Goal: Information Seeking & Learning: Learn about a topic

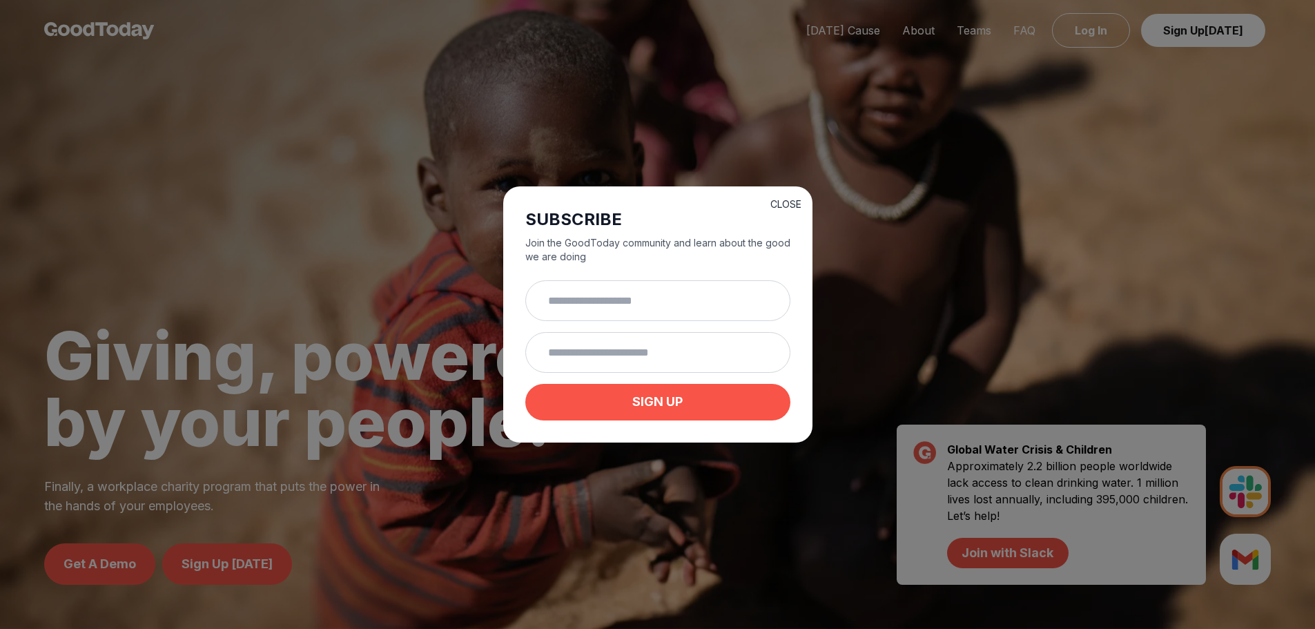
click at [782, 202] on button "CLOSE" at bounding box center [786, 204] width 31 height 14
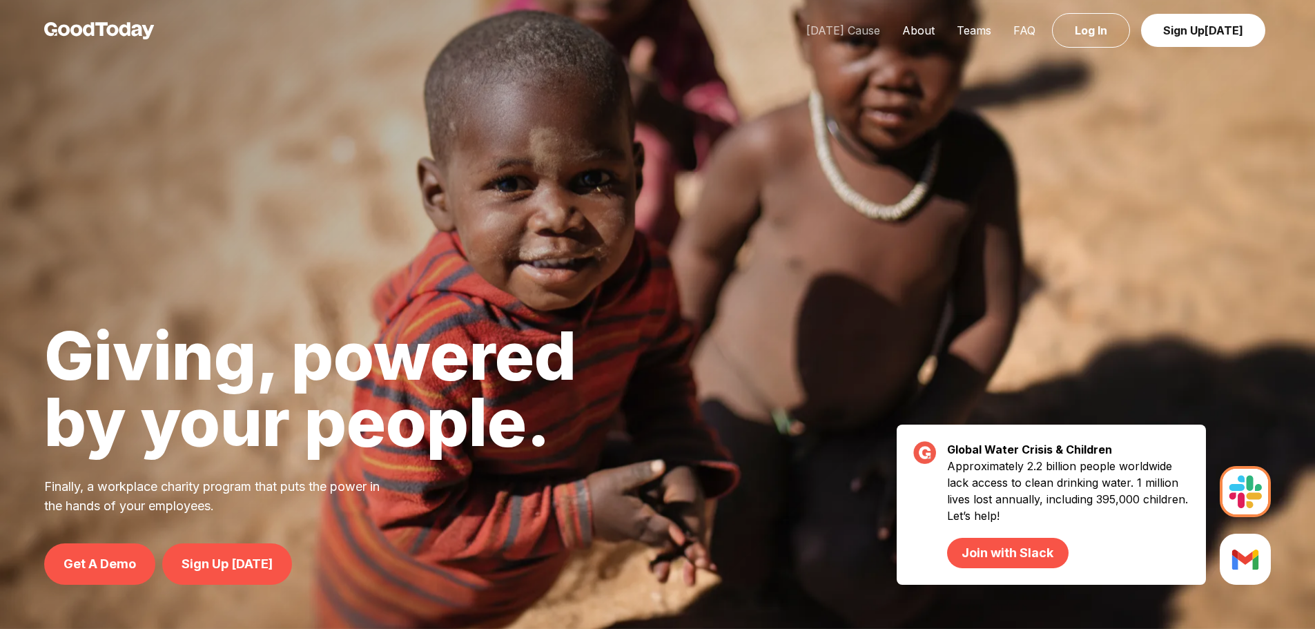
click at [850, 30] on link "[DATE] Cause" at bounding box center [843, 30] width 96 height 14
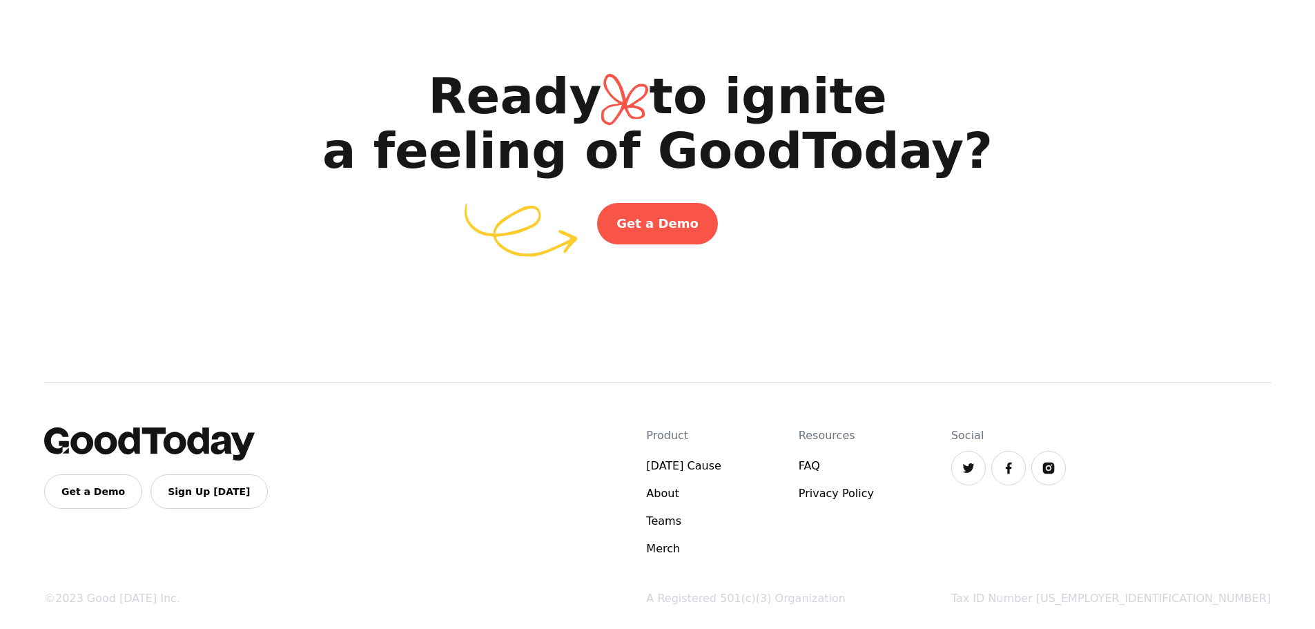
scroll to position [2602, 0]
click at [722, 466] on link "[DATE] Cause" at bounding box center [683, 466] width 75 height 17
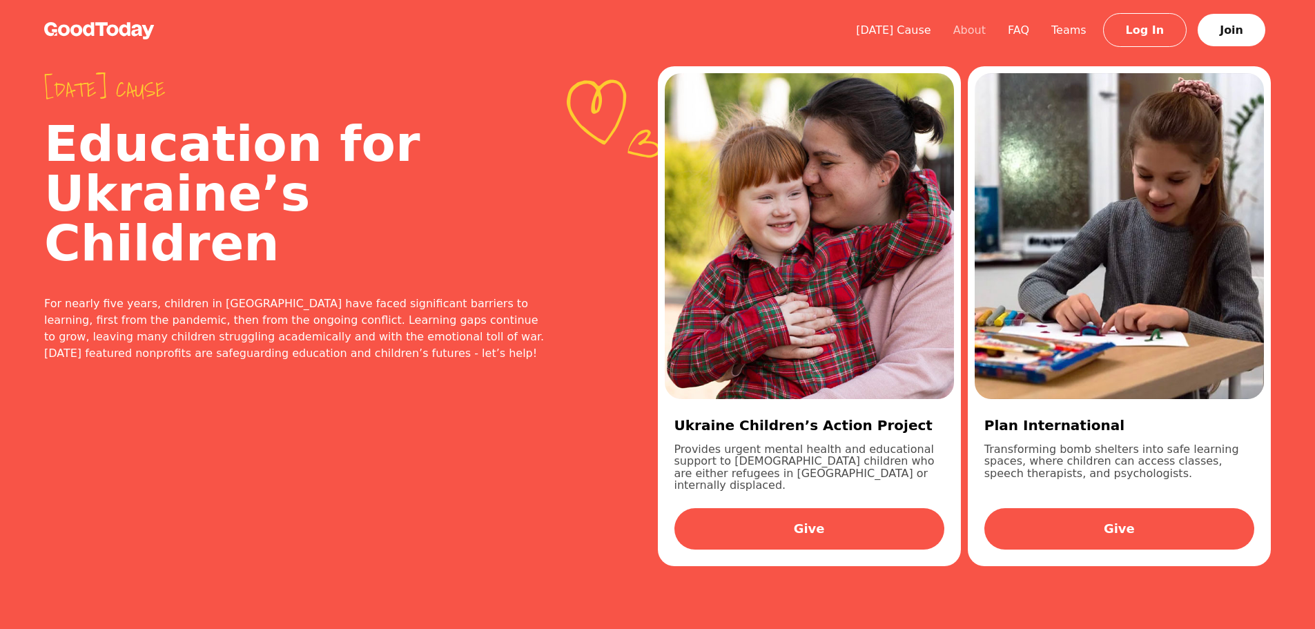
click at [989, 27] on link "About" at bounding box center [969, 29] width 55 height 13
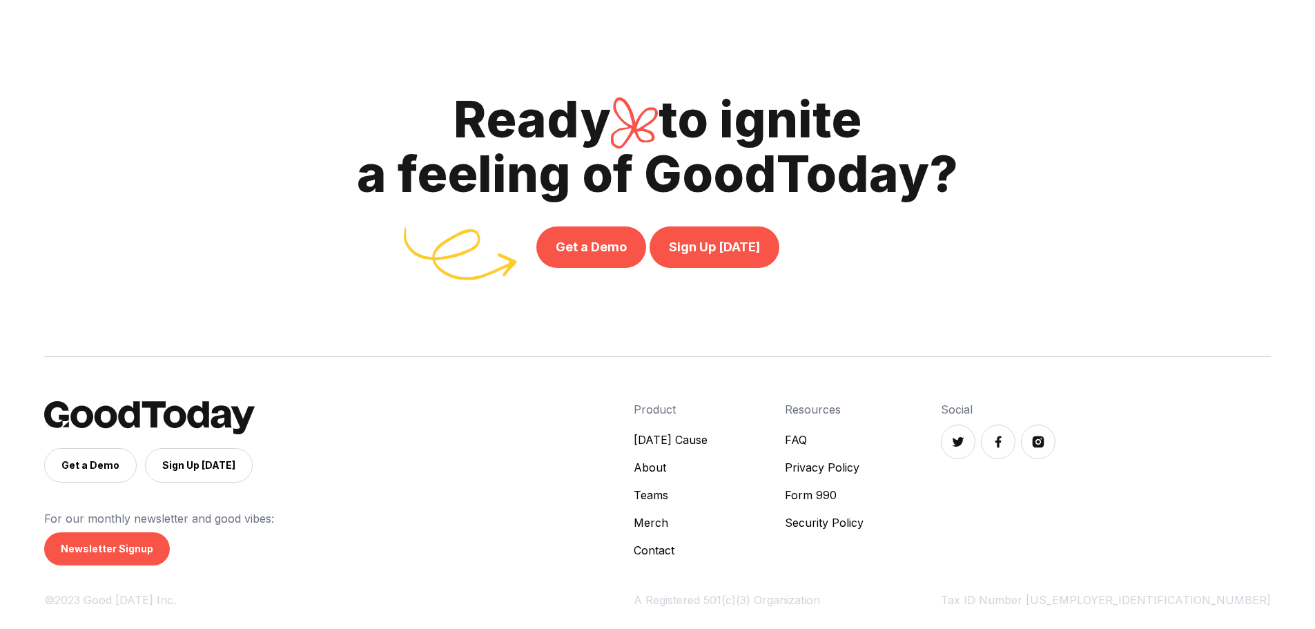
scroll to position [3189, 0]
